Goal: Information Seeking & Learning: Learn about a topic

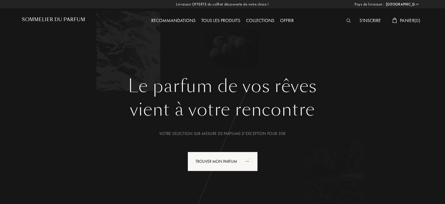
select select "FR"
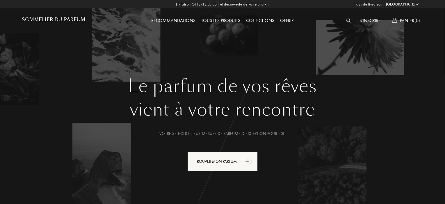
click at [170, 19] on div "Recommandations" at bounding box center [173, 21] width 50 height 8
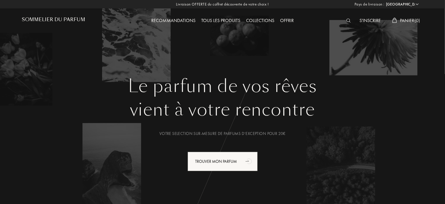
click at [346, 19] on img at bounding box center [348, 21] width 4 height 4
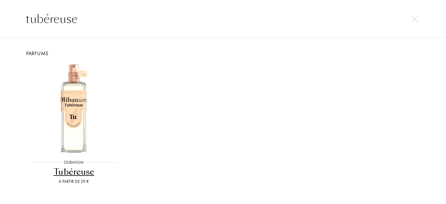
type input "tubéreuse"
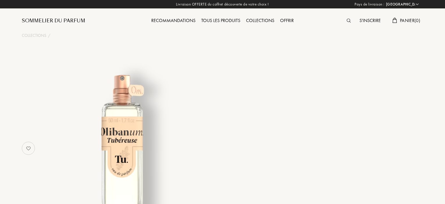
select select "FR"
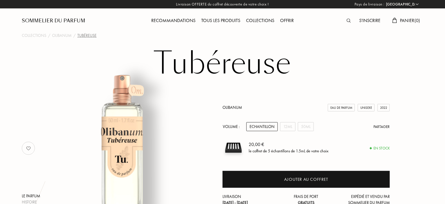
click at [345, 21] on div at bounding box center [350, 21] width 13 height 8
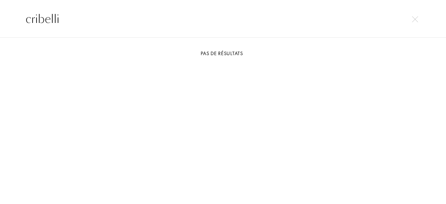
type input "cribelli"
